Goal: Task Accomplishment & Management: Complete application form

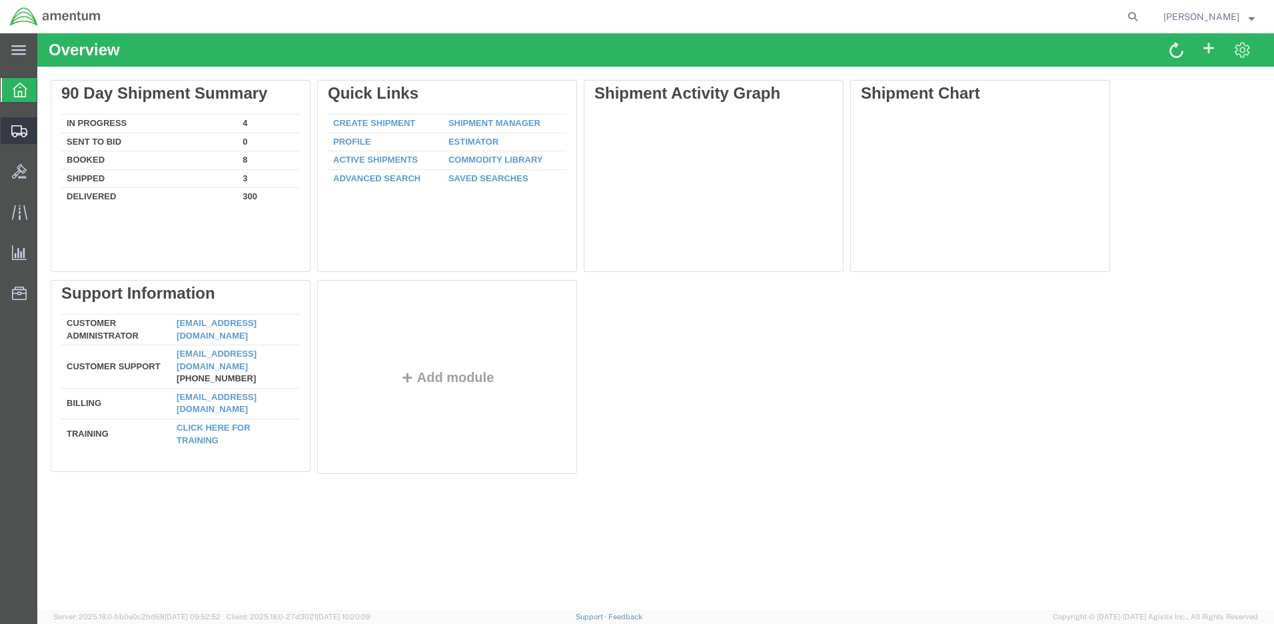
click at [0, 0] on span "Create Shipment" at bounding box center [0, 0] width 0 height 0
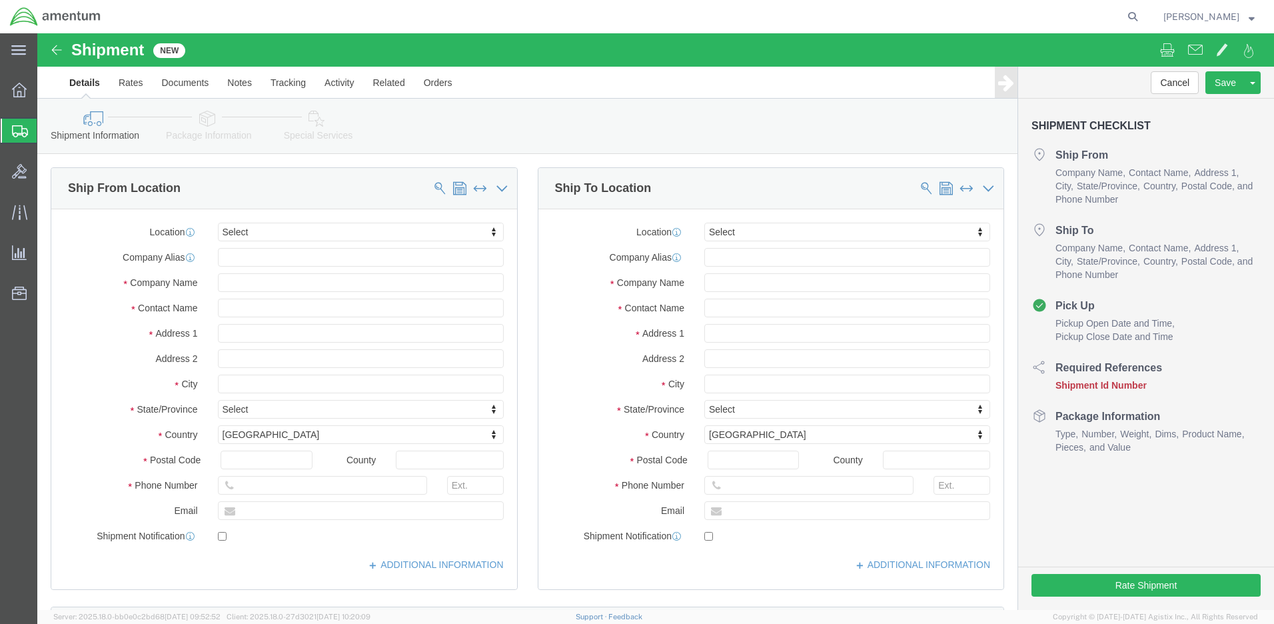
select select
click input "text"
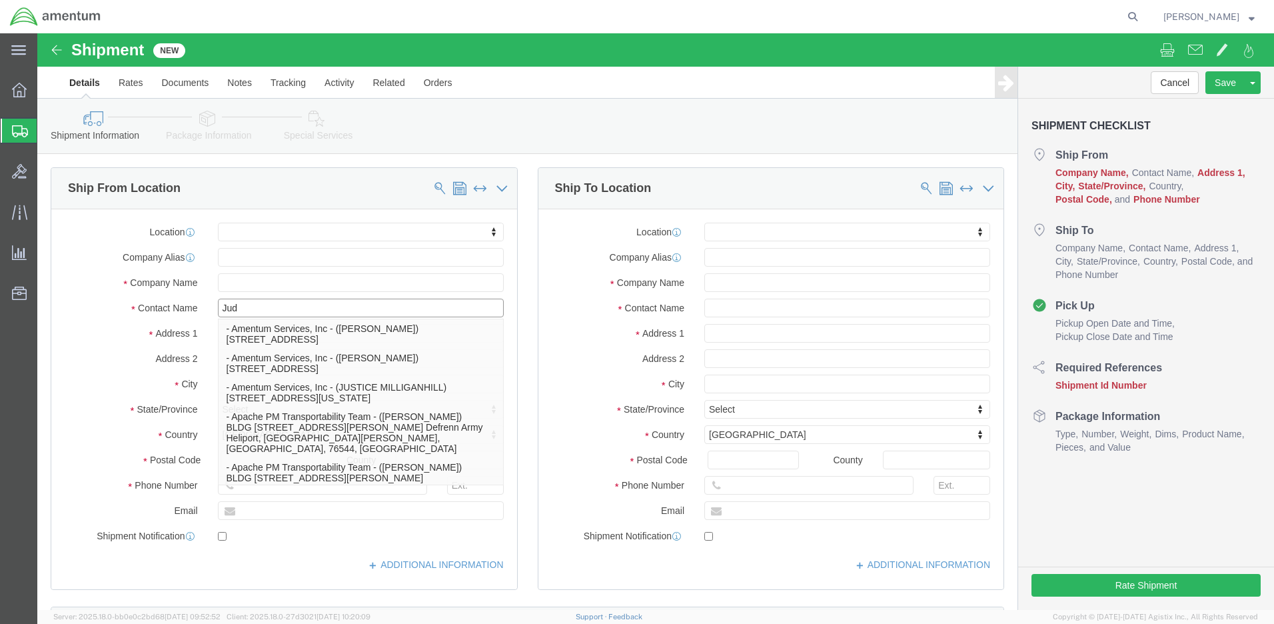
type input "[PERSON_NAME]"
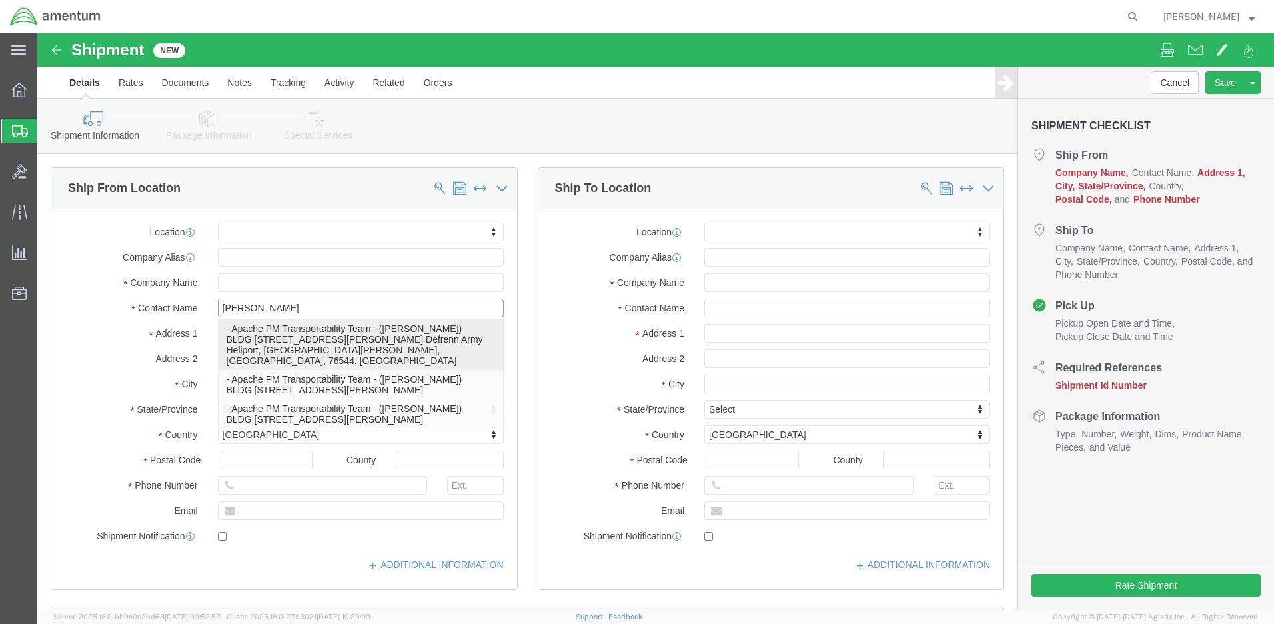
click p "- Apache PM Transportability Team - ([PERSON_NAME]) BLDG [STREET_ADDRESS][PERSO…"
select select "[GEOGRAPHIC_DATA]"
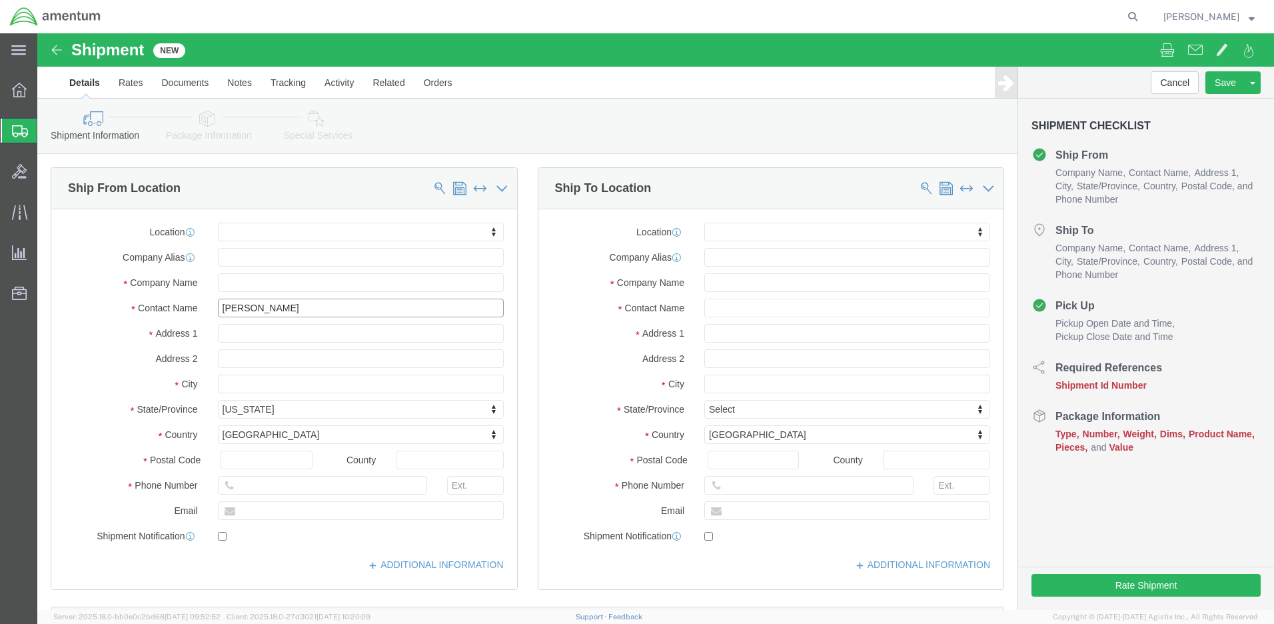
type input "[PERSON_NAME]"
click input "text"
paste input "Hilton Homewood Suites"
type input "Hilton Homewood Suites"
click input "text"
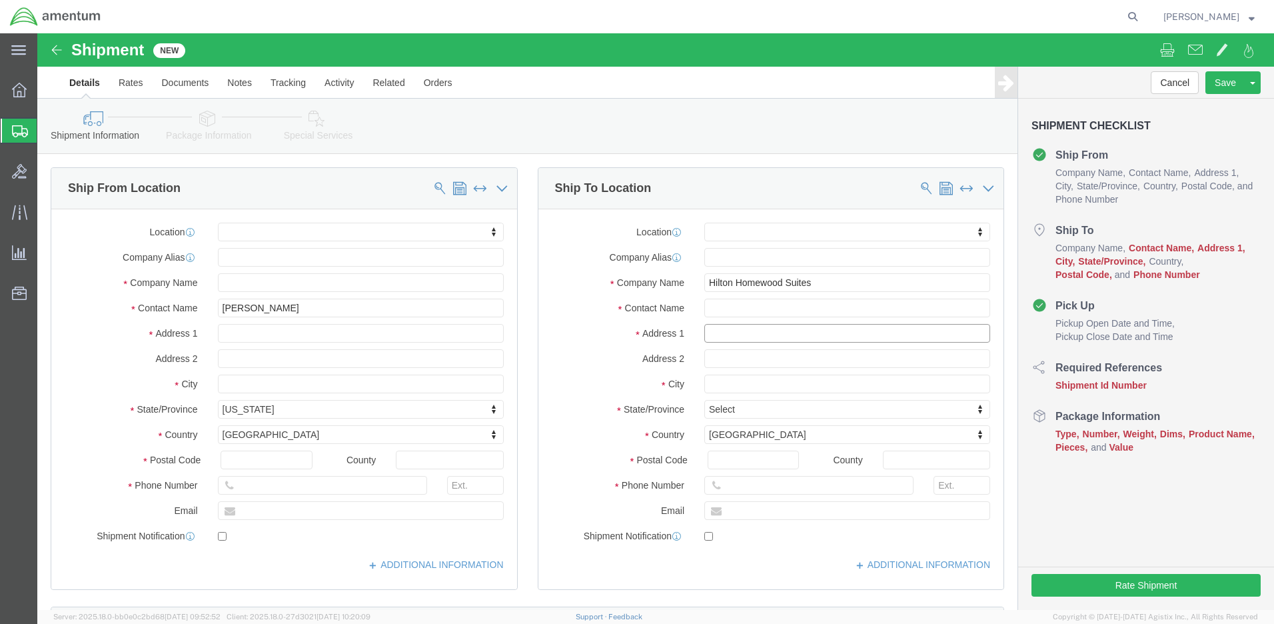
paste input "[STREET_ADDRESS]"
type input "[STREET_ADDRESS]"
click input "text"
paste input "[US_STATE][GEOGRAPHIC_DATA]"
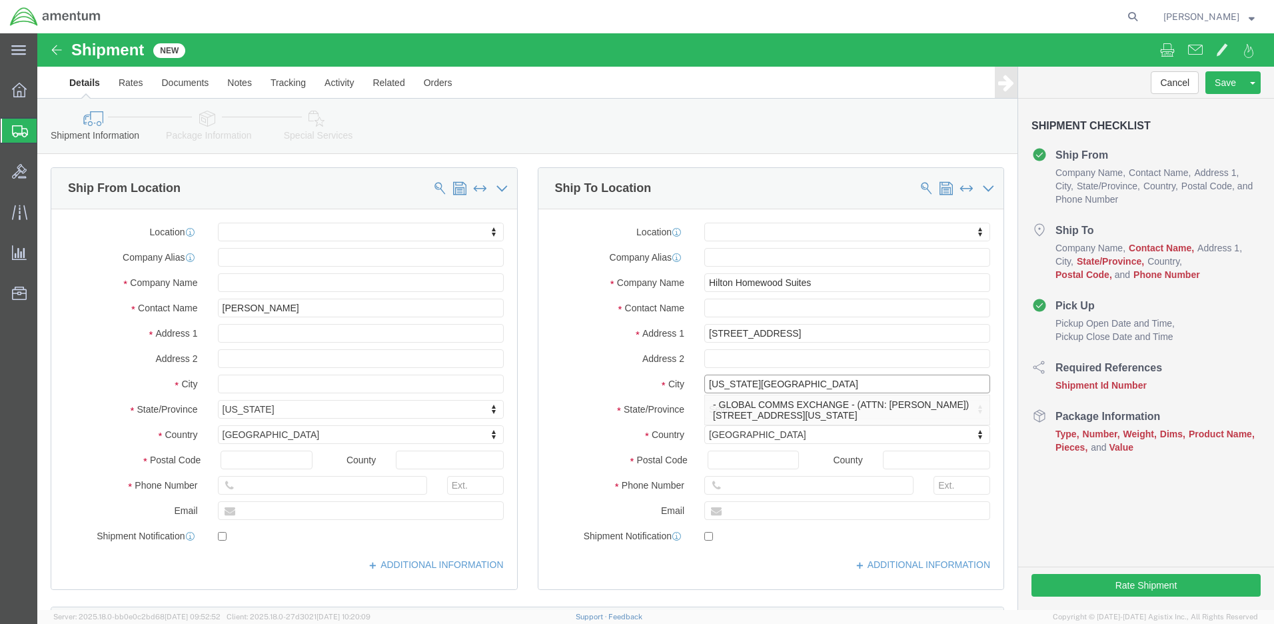
type input "[US_STATE][GEOGRAPHIC_DATA]"
click label "Address 2"
click body "Shipment New Details Rates Documents Notes Tracking Activity Related Orders Can…"
click input "Postal Code"
type input "80916"
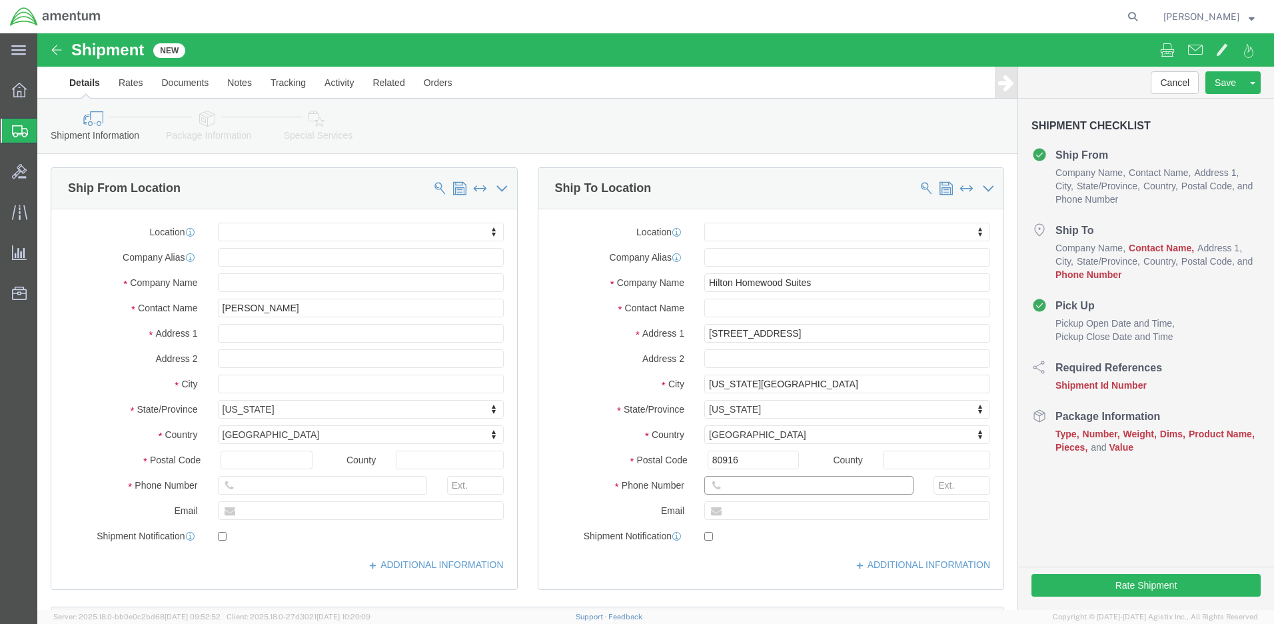
click input "text"
paste input "[PHONE_NUMBER]"
type input "[PHONE_NUMBER]"
click input "text"
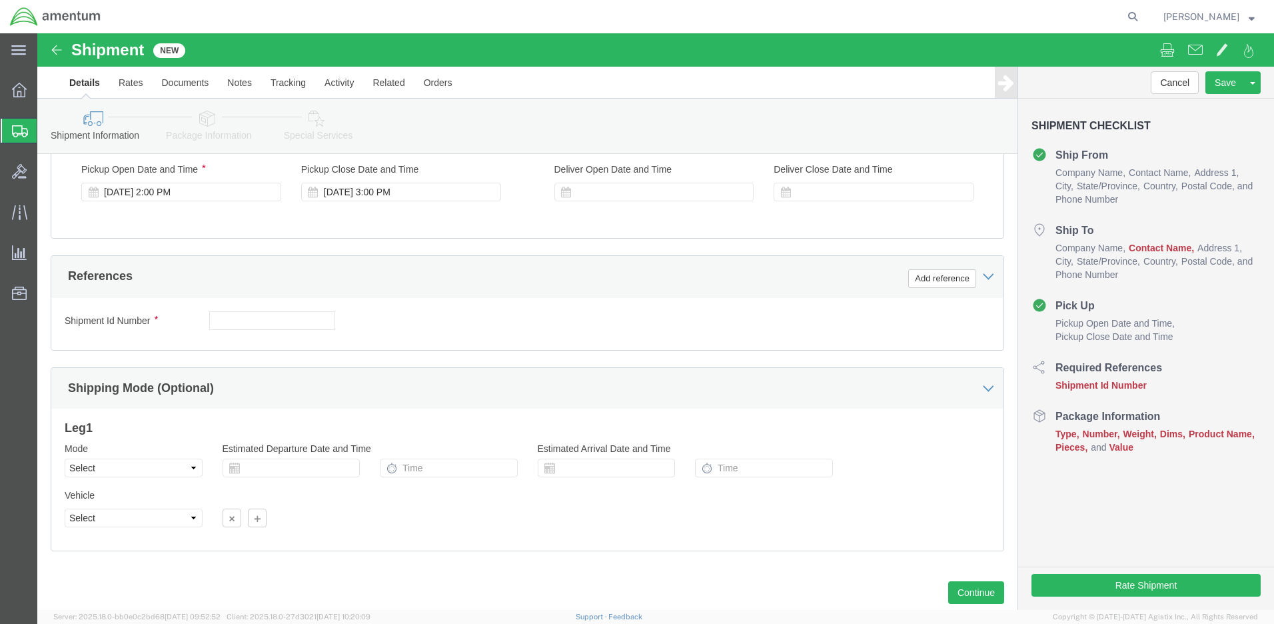
type input "[PERSON_NAME]"
click input "text"
paste input "4999.R.2521.CA.BP.14.CAVA.00"
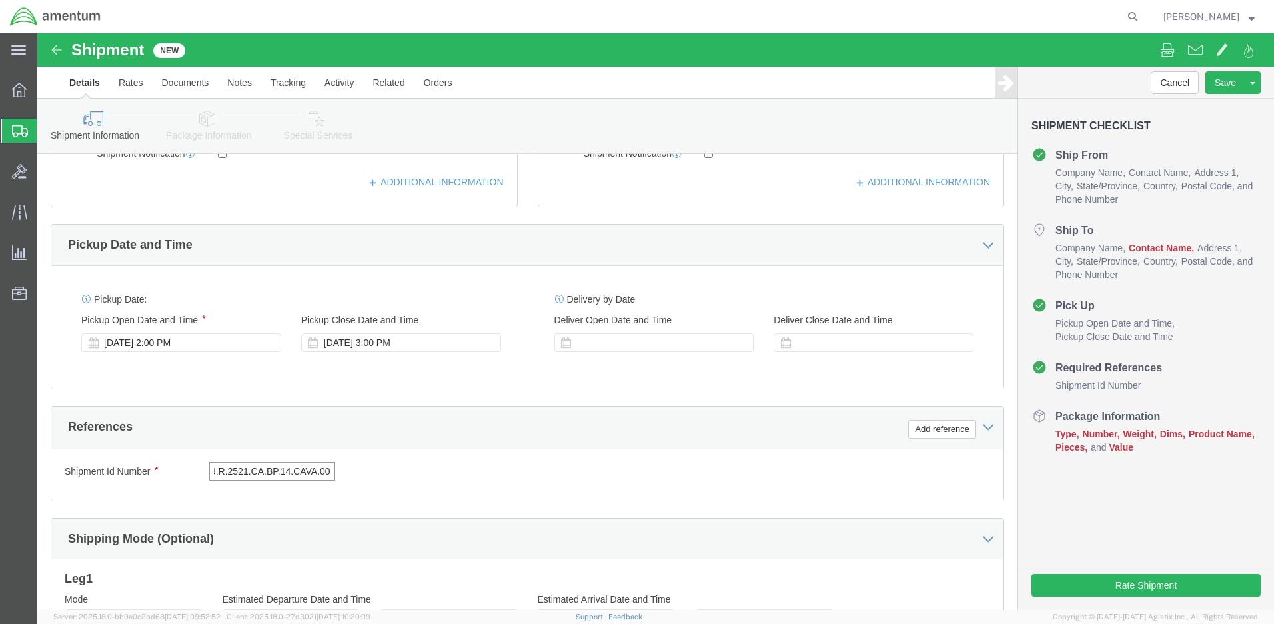
scroll to position [67, 0]
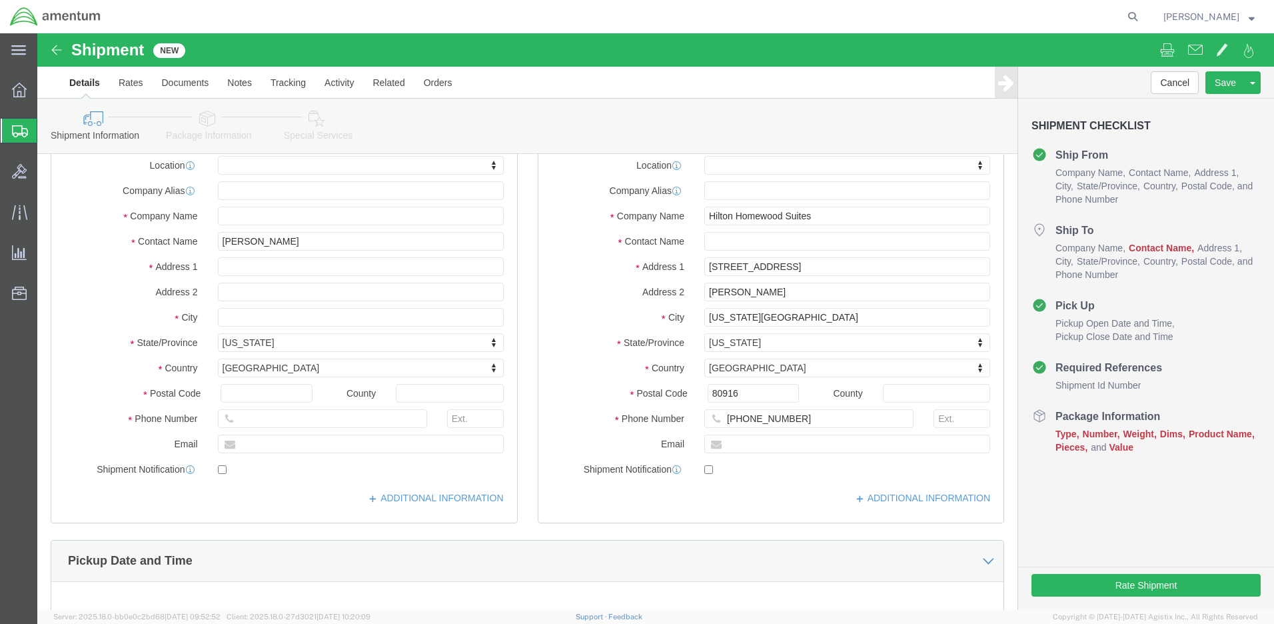
type input "4999.R.2521.CA.BP.14.CAVA.00"
click button "Continue"
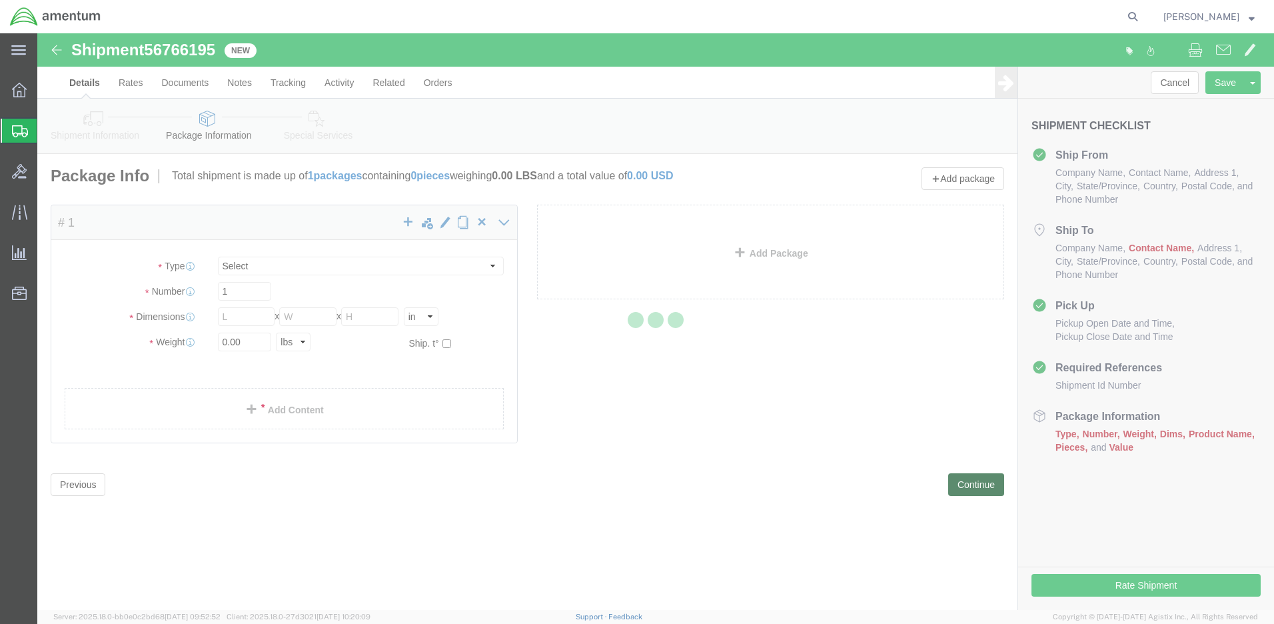
select select "CBOX"
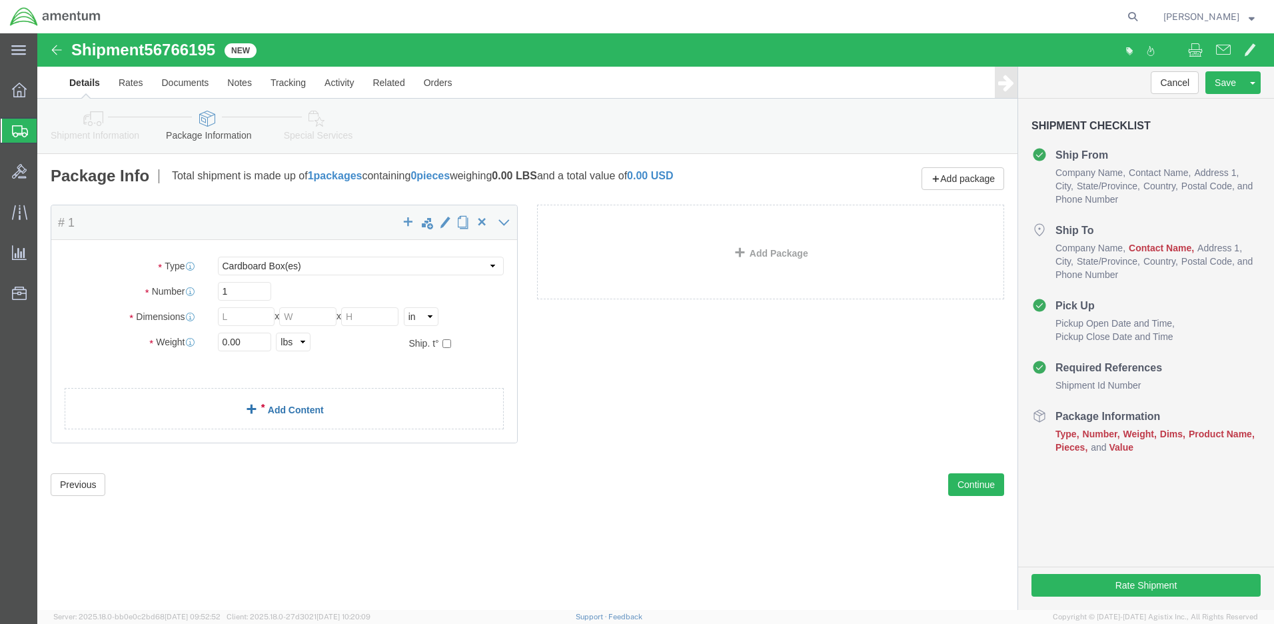
click link "Add Content"
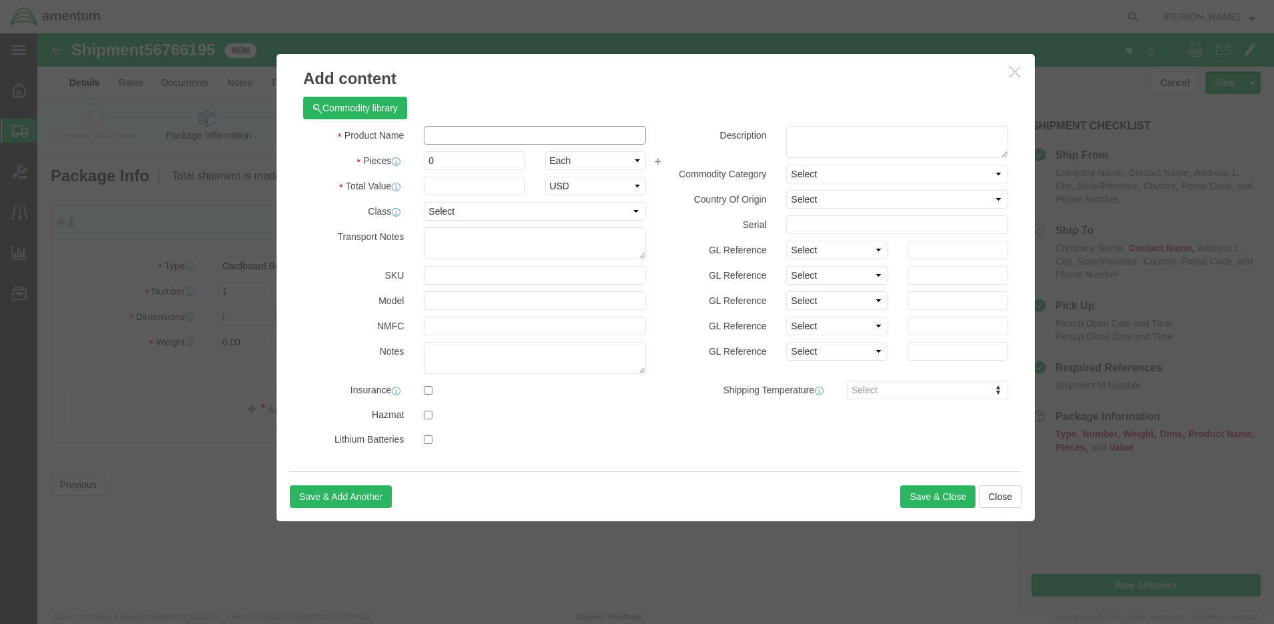
click input "text"
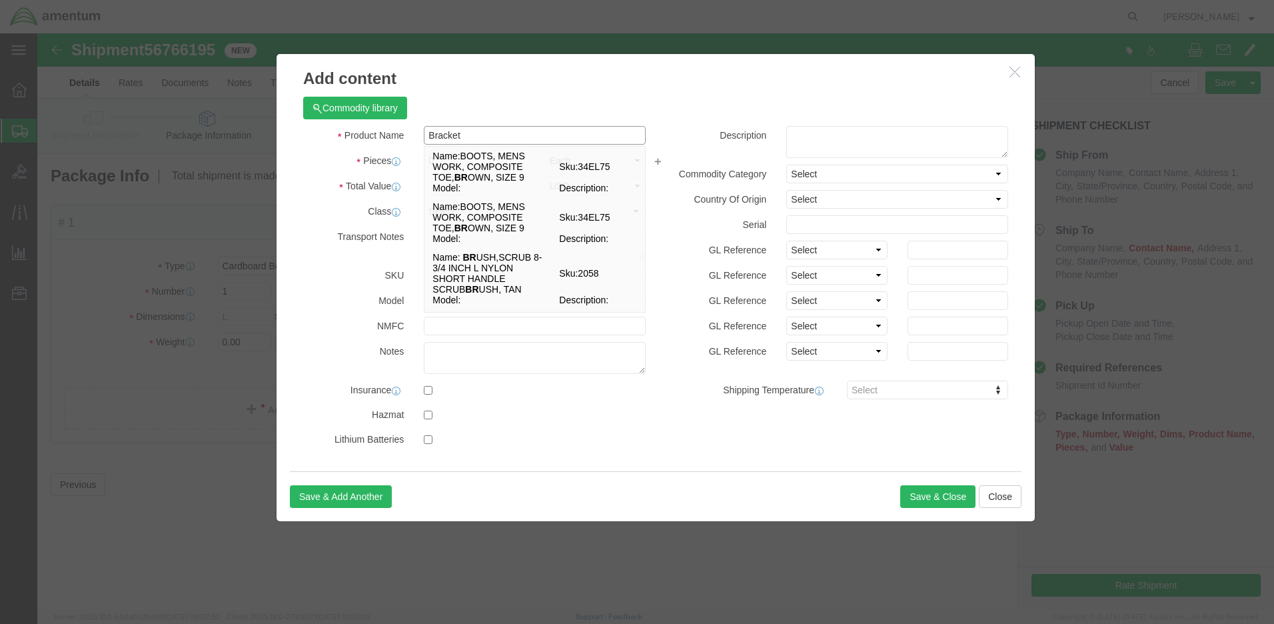
type input "Bracket"
click input "Bracket"
click input "0"
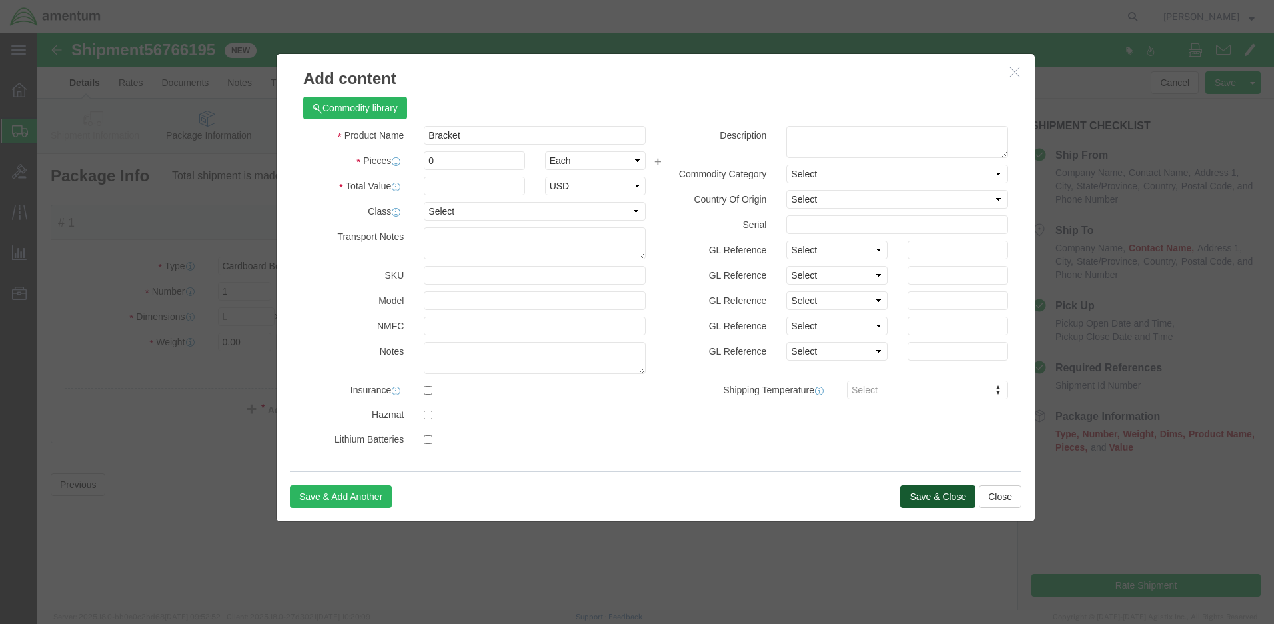
click button "Save & Close"
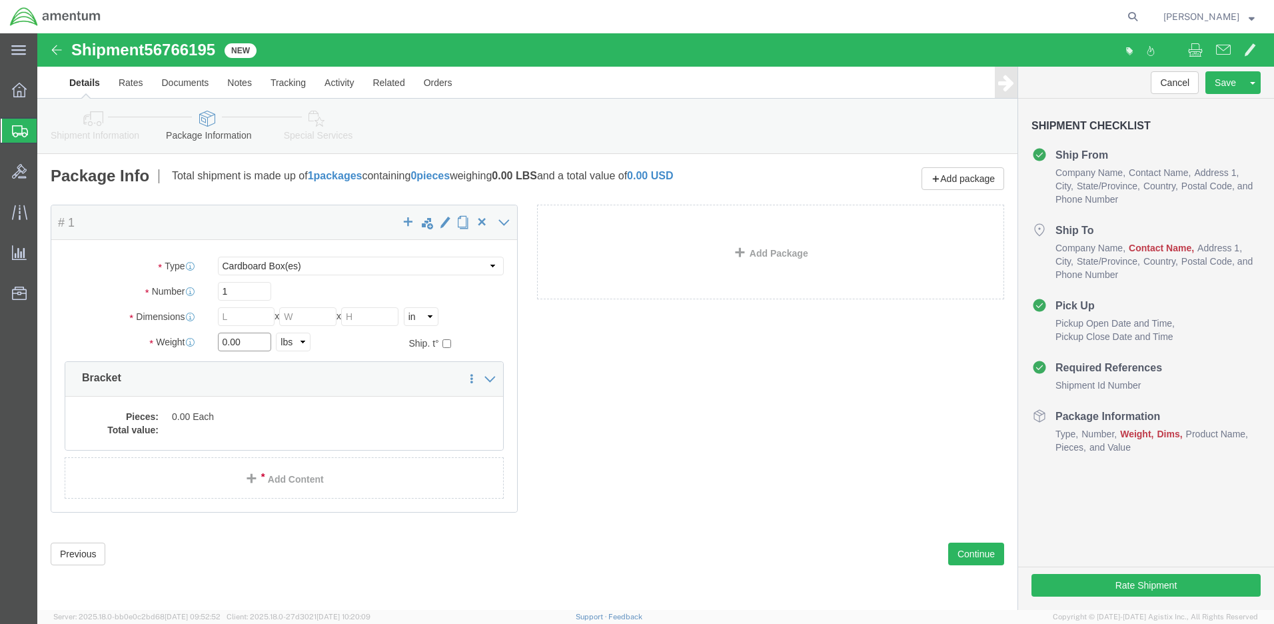
drag, startPoint x: 207, startPoint y: 309, endPoint x: 168, endPoint y: 302, distance: 39.9
click div "Weight 0.00 Select kgs lbs Ship. t°"
type input "1.0"
click input "text"
select select "ENV"
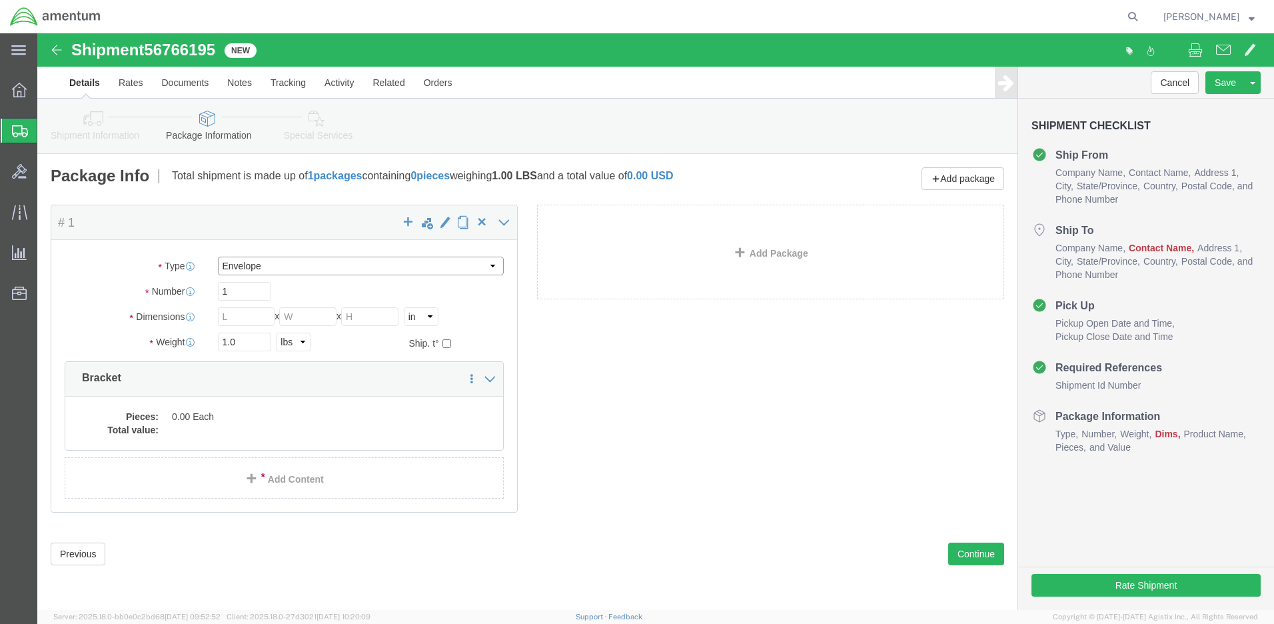
type input "9.50"
type input "12.50"
type input "0.25"
type input "1"
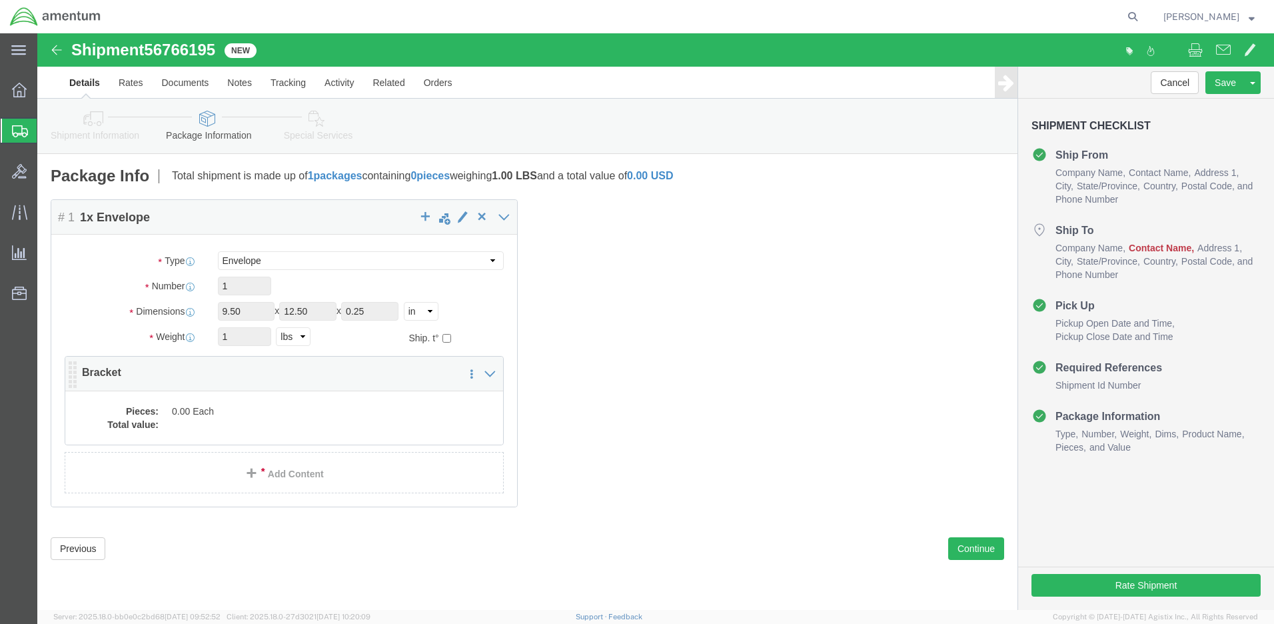
click dd
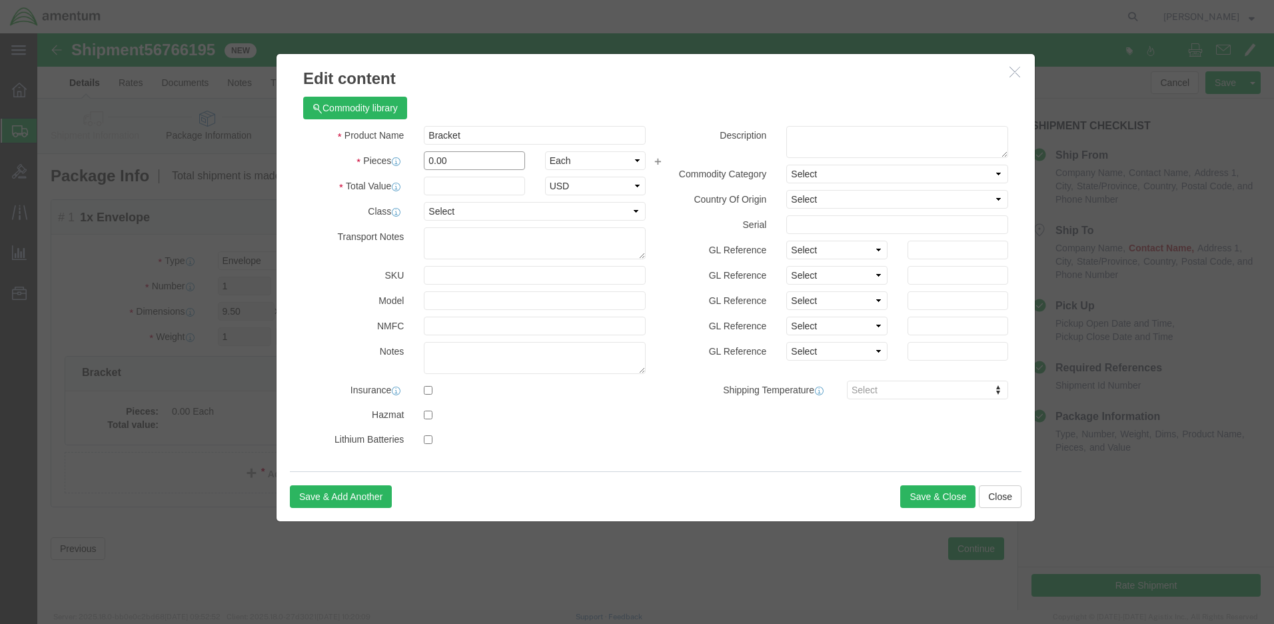
drag, startPoint x: 421, startPoint y: 129, endPoint x: 367, endPoint y: 121, distance: 53.8
click div "Pieces 0.00 Select Bag Barrels 100Board Feet Bottle Box Blister Pack Carats Can…"
type input "1"
click input "text"
type input "10.00"
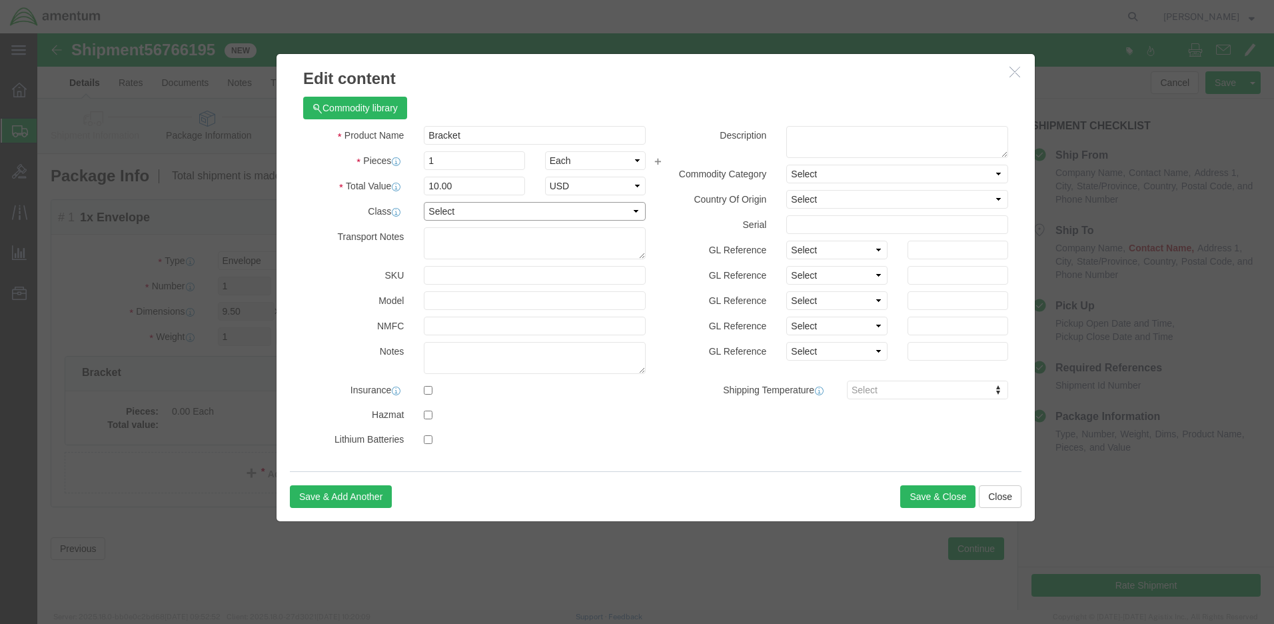
select select "50"
drag, startPoint x: 426, startPoint y: 103, endPoint x: 377, endPoint y: 91, distance: 50.3
click div "Commodity library Product Name Bracket Pieces 1 Select Bag Barrels 100Board Fee…"
click textarea
paste textarea "Bracket"
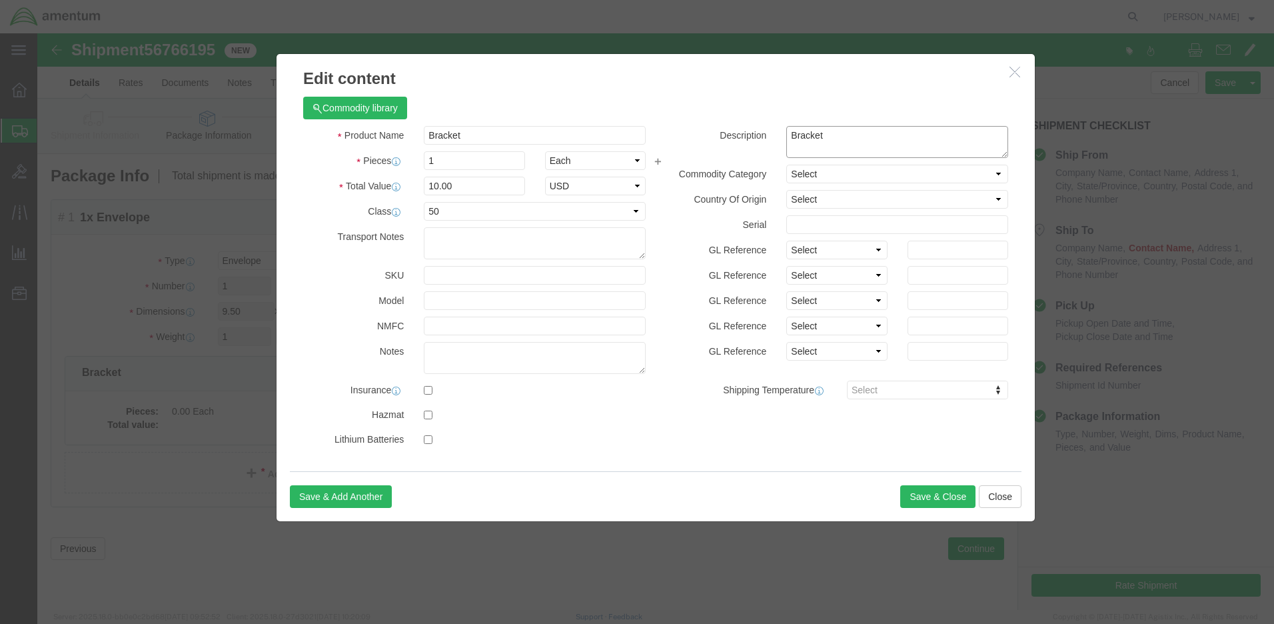
type textarea "Bracket"
select select "US"
click button "Save & Close"
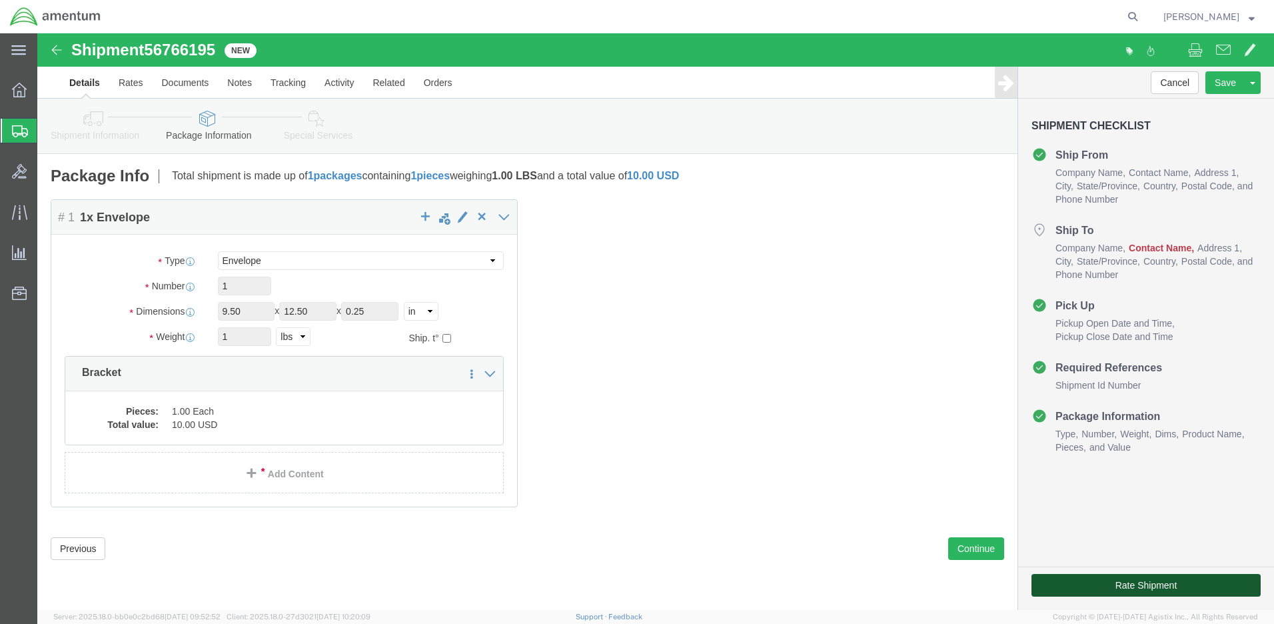
click button "Rate Shipment"
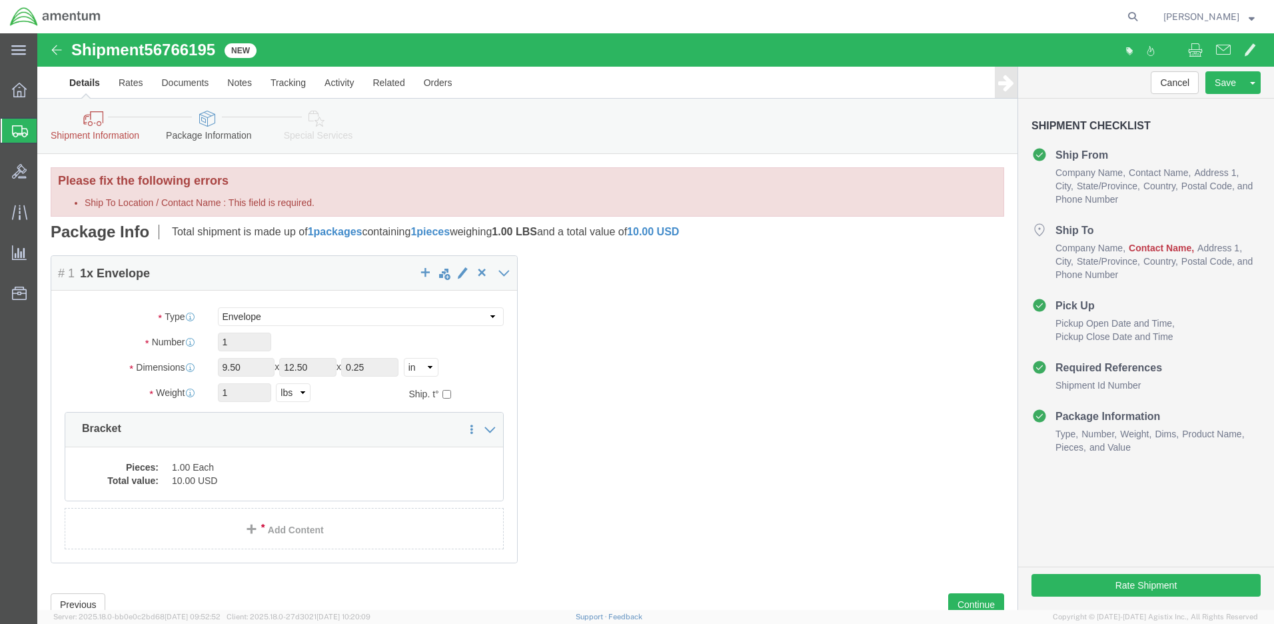
click icon
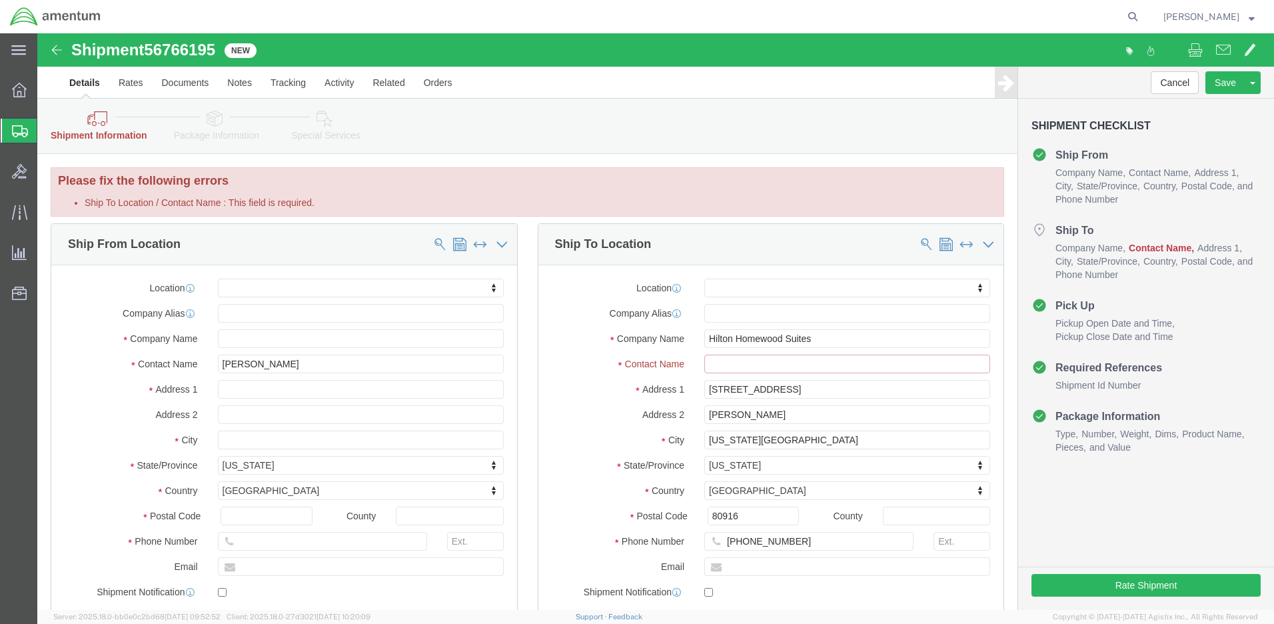
click input "Ship To Location / Contact Name : This field is required."
drag, startPoint x: 723, startPoint y: 382, endPoint x: 637, endPoint y: 377, distance: 86.1
click div "Address 2 [PERSON_NAME]"
click input "Ship To Location / Contact Name : This field is required."
paste input "[PERSON_NAME]"
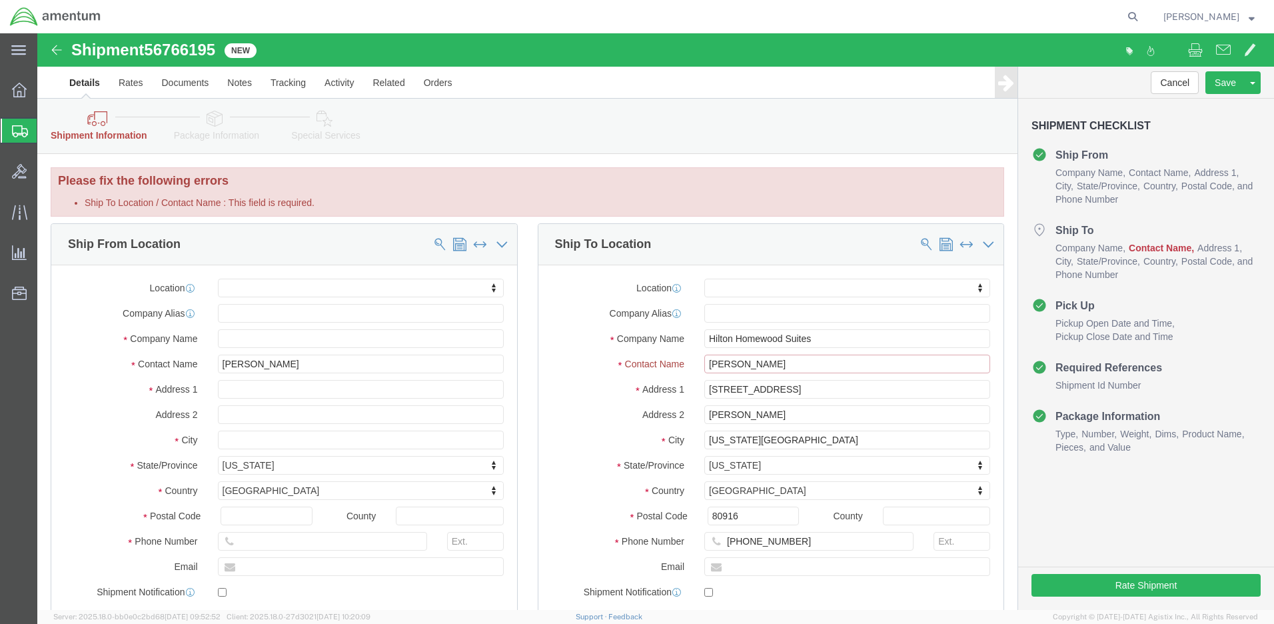
type input "[PERSON_NAME]"
drag, startPoint x: 736, startPoint y: 379, endPoint x: 620, endPoint y: 371, distance: 116.3
click div "Location My Profile Location [PHONE_NUMBER] [PHONE_NUMBER] [PHONE_NUMBER] [PHON…"
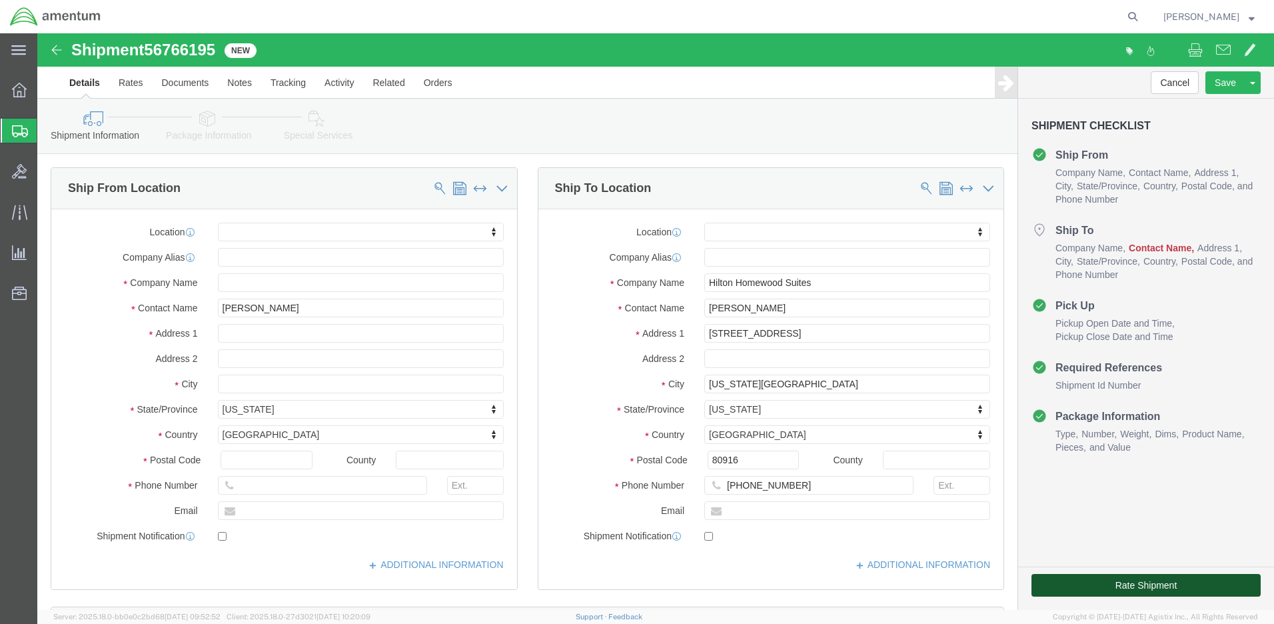
click button "Rate Shipment"
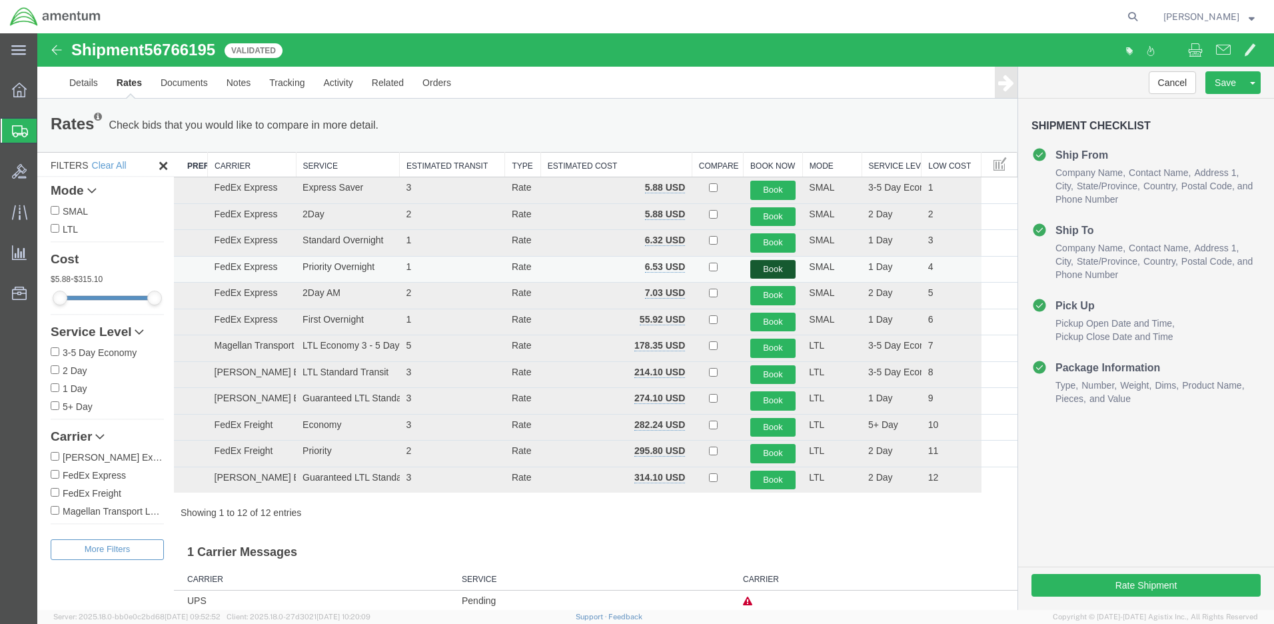
click at [762, 265] on button "Book" at bounding box center [773, 269] width 46 height 19
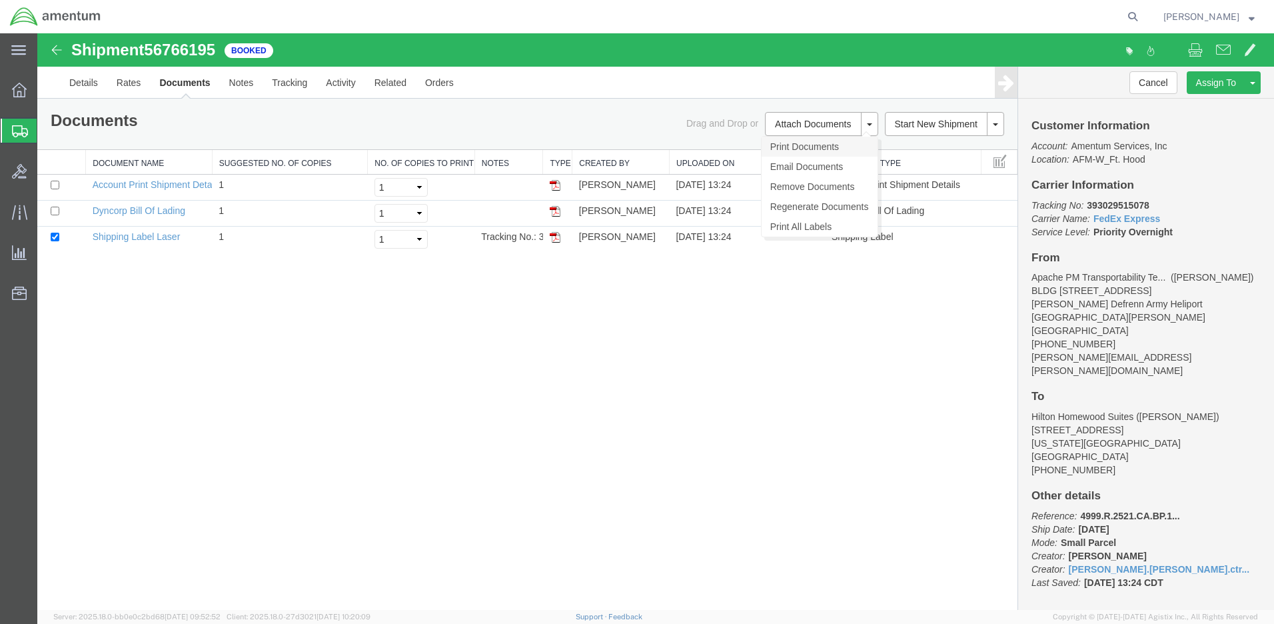
click at [791, 143] on link "Print Documents" at bounding box center [820, 147] width 116 height 20
click at [801, 145] on link "Print Documents" at bounding box center [820, 147] width 116 height 20
click at [792, 167] on link "Email Documents" at bounding box center [820, 167] width 116 height 20
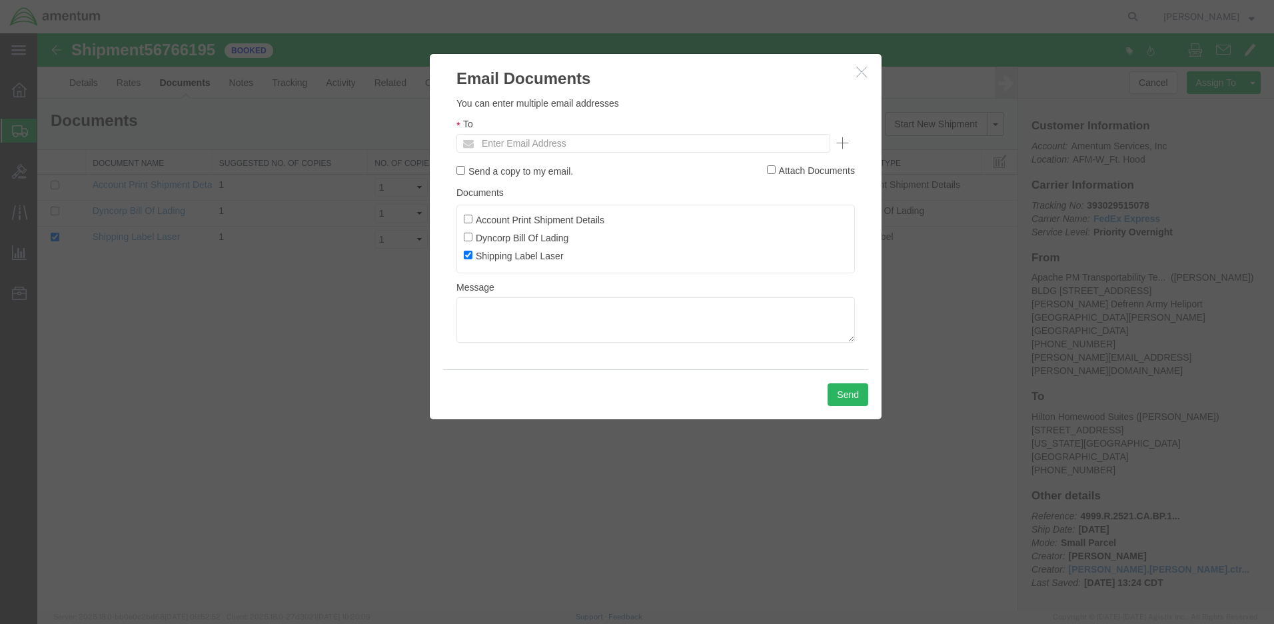
click at [550, 142] on input "Enter Email Address" at bounding box center [553, 143] width 156 height 17
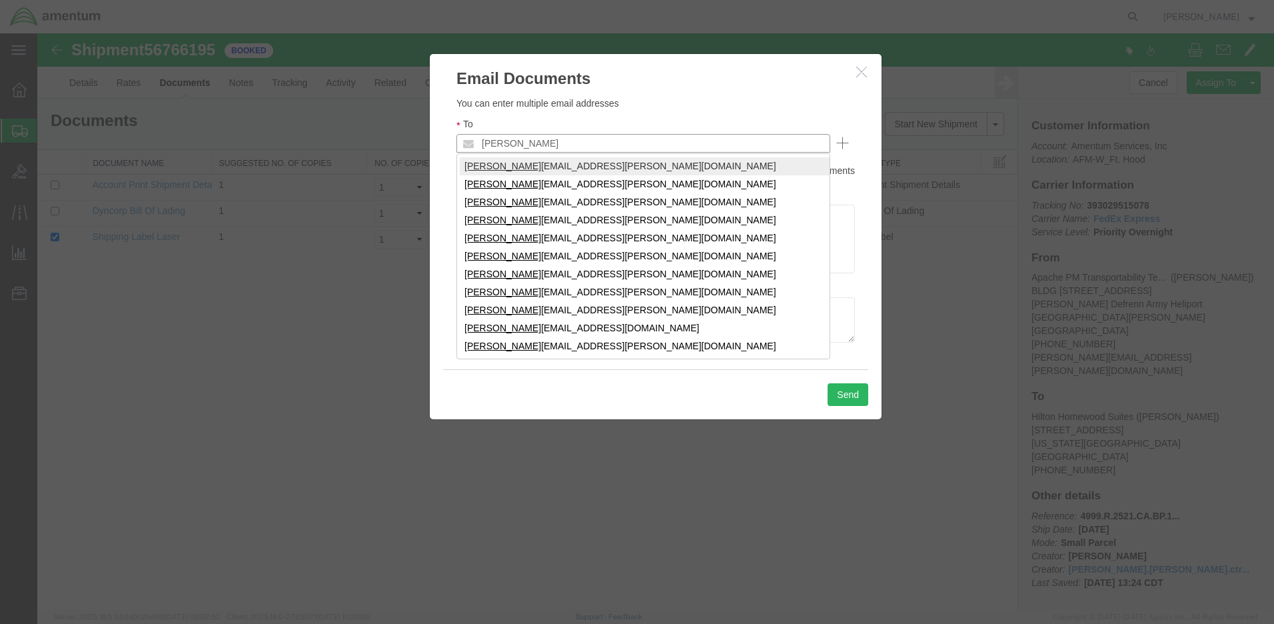
type input "[PERSON_NAME]"
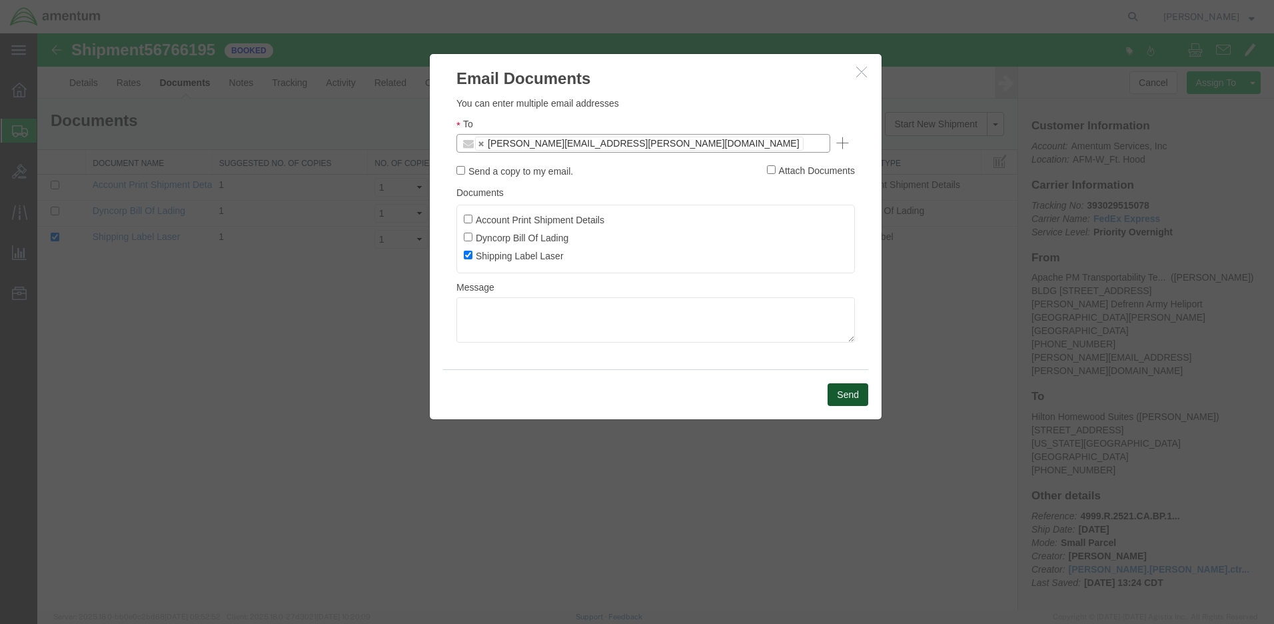
click at [845, 390] on button "Send" at bounding box center [848, 394] width 41 height 23
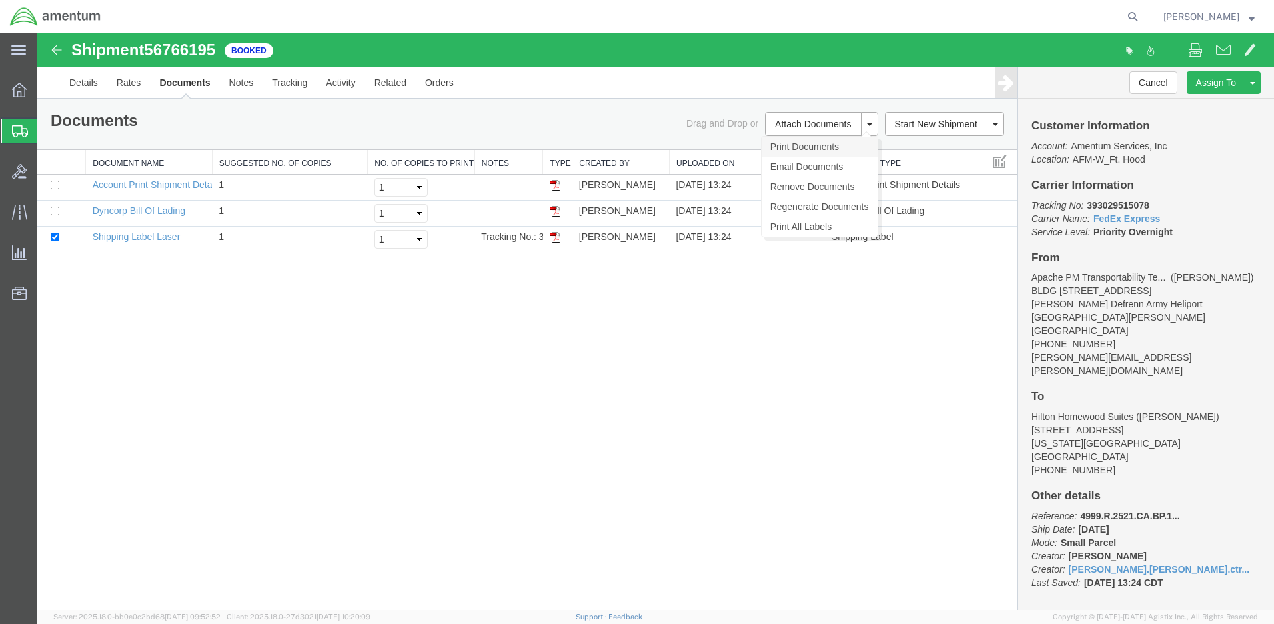
click at [808, 146] on link "Print Documents" at bounding box center [820, 147] width 116 height 20
